Goal: Complete application form

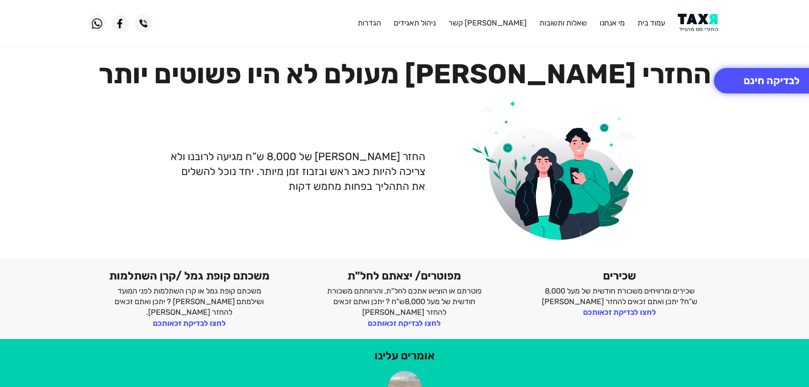
click at [700, 19] on img at bounding box center [699, 23] width 43 height 19
click at [694, 30] on img at bounding box center [699, 23] width 43 height 19
click at [700, 26] on img at bounding box center [699, 23] width 43 height 19
click at [770, 86] on button "לבדיקה חינם" at bounding box center [772, 80] width 116 height 25
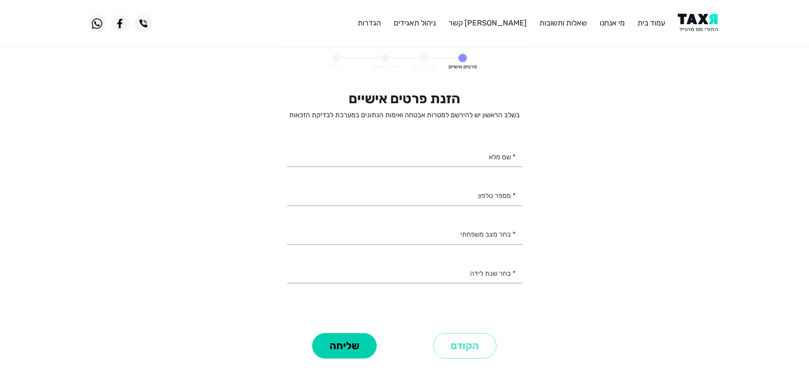
select select
click at [492, 203] on input "* מספר טלפון" at bounding box center [404, 195] width 235 height 22
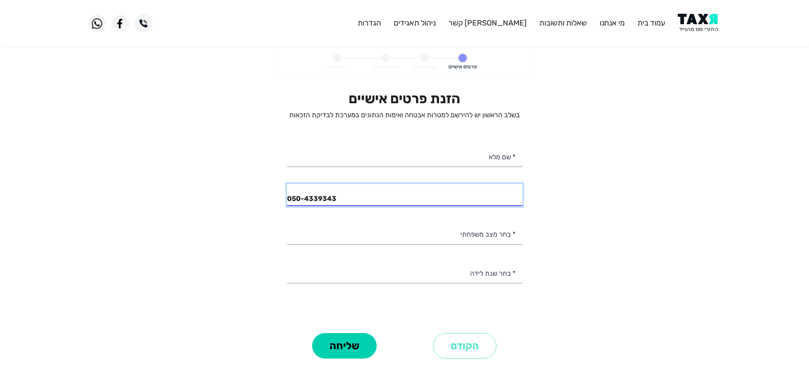
type input "050-4339343"
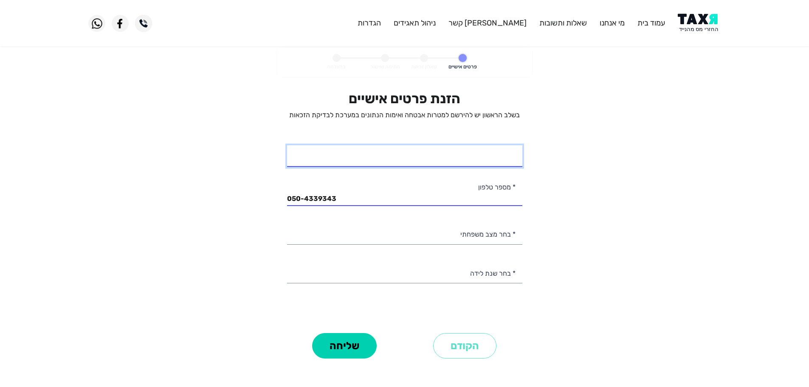
click at [479, 156] on input "* שם מלא" at bounding box center [404, 156] width 235 height 22
click at [496, 161] on input "איתן יסאס" at bounding box center [404, 156] width 235 height 22
click at [488, 162] on input "איתן יסייאס" at bounding box center [404, 156] width 235 height 22
type input "איתן יסייס"
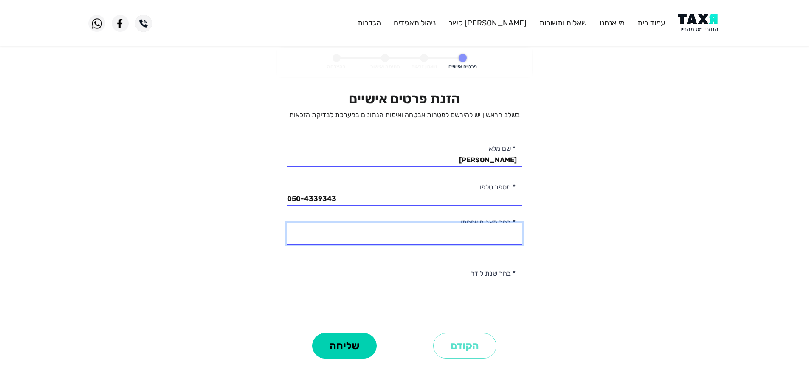
click at [498, 239] on select "רווק/ה נשוי/אה גרוש/ה אלמן/נה" at bounding box center [404, 234] width 235 height 22
select select "1: Single"
click at [287, 223] on select "רווק/ה נשוי/אה גרוש/ה אלמן/נה" at bounding box center [404, 234] width 235 height 22
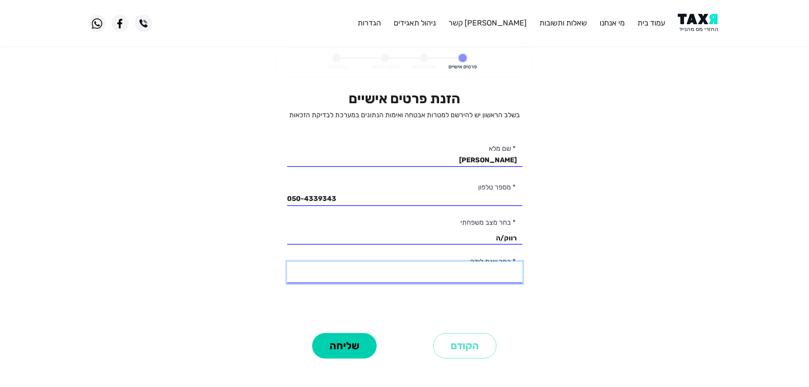
click at [495, 270] on select "2003 2002 2001 2000 1999 1998 1997 1996 1995 1994 1993 1992 1991 1990 1989 1988…" at bounding box center [404, 273] width 235 height 22
select select "12: 1992"
click at [287, 262] on select "2003 2002 2001 2000 1999 1998 1997 1996 1995 1994 1993 1992 1991 1990 1989 1988…" at bounding box center [404, 273] width 235 height 22
click at [362, 343] on button "שליחה" at bounding box center [344, 345] width 65 height 25
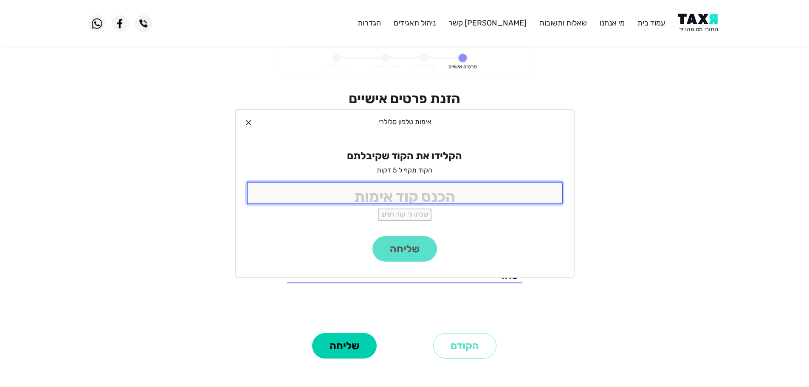
click at [470, 203] on input "tel" at bounding box center [405, 193] width 316 height 23
type input "9988"
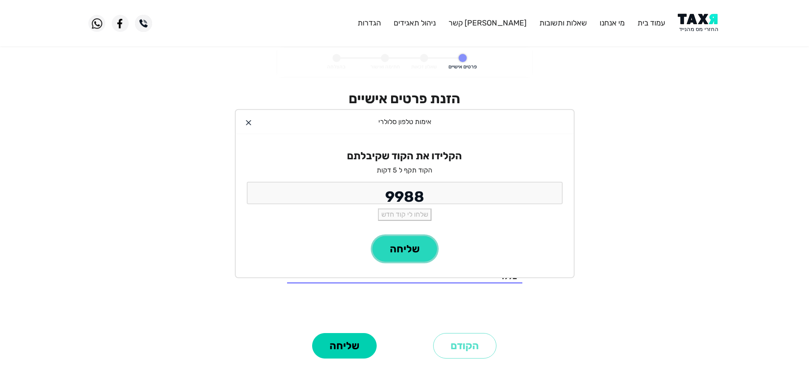
click at [399, 243] on button "שליחה" at bounding box center [405, 248] width 65 height 25
